Goal: Task Accomplishment & Management: Use online tool/utility

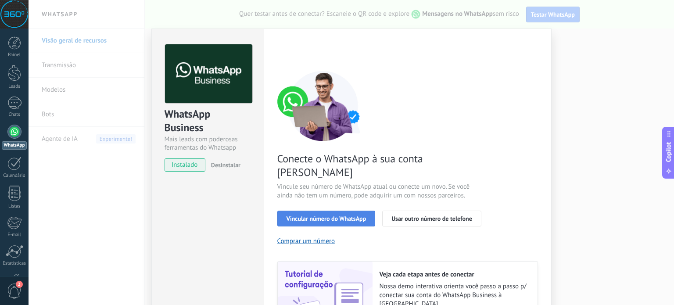
click at [337, 215] on span "Vincular número do WhatsApp" at bounding box center [326, 218] width 80 height 6
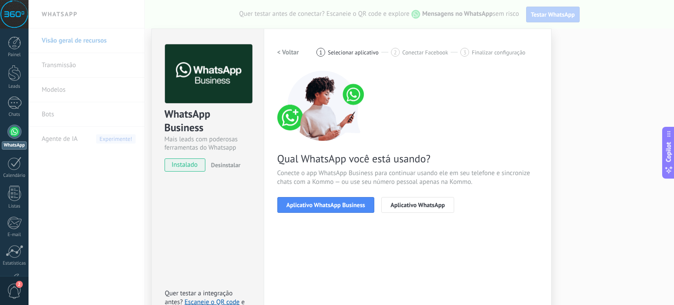
click at [337, 205] on span "Aplicativo WhatsApp Business" at bounding box center [325, 205] width 78 height 6
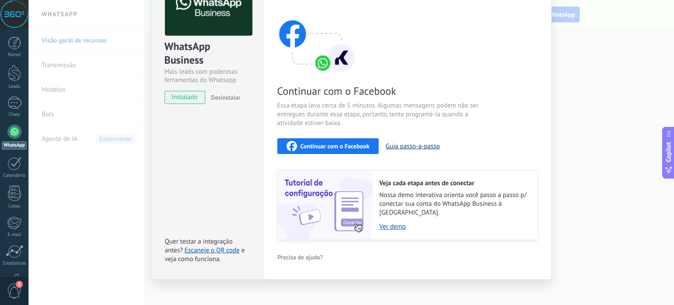
scroll to position [24, 0]
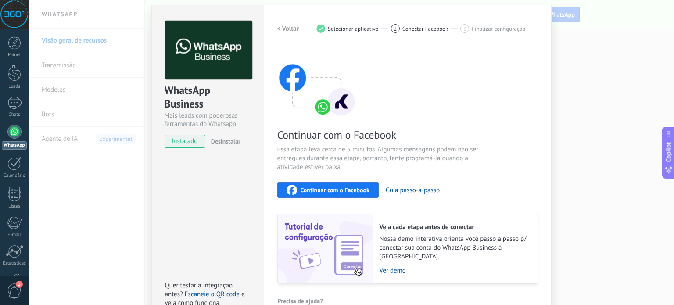
click at [323, 107] on img at bounding box center [316, 82] width 79 height 70
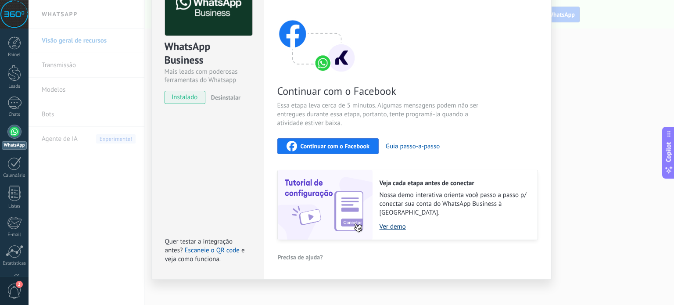
click at [392, 222] on link "Ver demo" at bounding box center [453, 226] width 149 height 8
click at [556, 136] on div "WhatsApp Business Mais leads com poderosas ferramentas do Whatsapp instalado De…" at bounding box center [351, 152] width 645 height 305
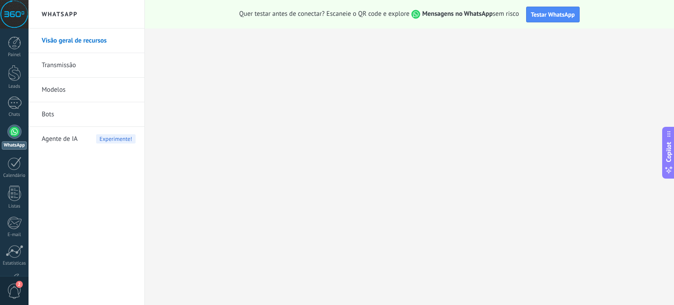
scroll to position [0, 0]
click at [19, 105] on div at bounding box center [14, 102] width 14 height 13
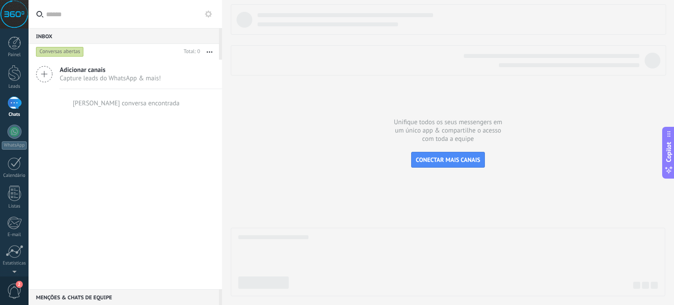
click at [144, 71] on span "Adicionar canais" at bounding box center [110, 70] width 101 height 8
click at [118, 82] on span "Capture leads do WhatsApp & mais!" at bounding box center [110, 78] width 101 height 8
click at [134, 79] on span "Capture leads do WhatsApp & mais!" at bounding box center [110, 78] width 101 height 8
click at [459, 162] on span "CONECTAR MAIS CANAIS" at bounding box center [448, 160] width 64 height 8
click at [19, 87] on div "Leads" at bounding box center [14, 87] width 25 height 6
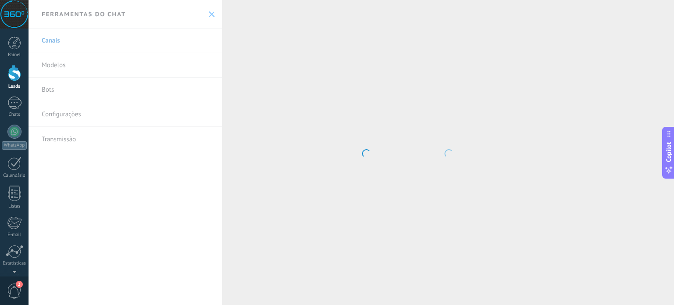
click at [141, 71] on body ".abccls-1,.abccls-2{fill-rule:evenodd}.abccls-2{fill:#fff} .abfcls-1{fill:none}…" at bounding box center [337, 152] width 674 height 305
